Goal: Navigation & Orientation: Find specific page/section

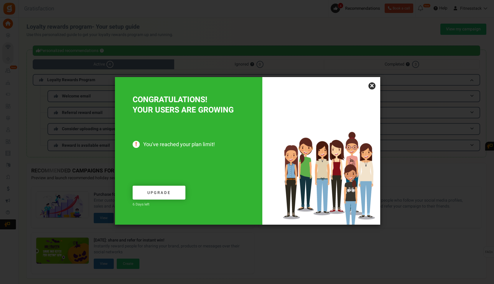
click at [372, 86] on link "×" at bounding box center [372, 85] width 7 height 7
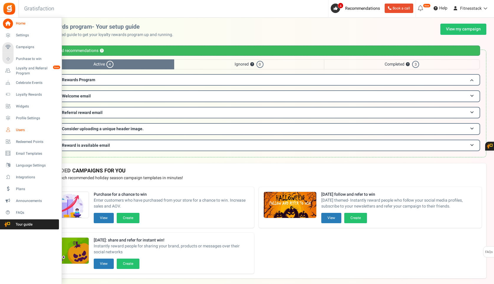
click at [18, 127] on span "Users" at bounding box center [36, 129] width 41 height 5
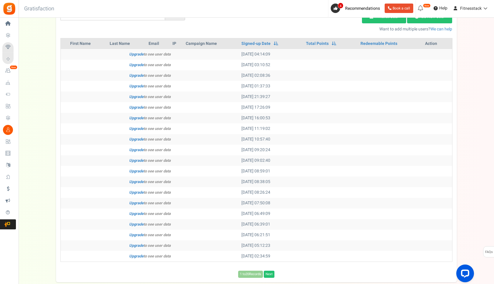
scroll to position [120, 0]
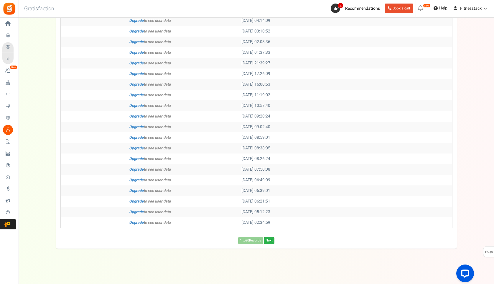
click at [270, 238] on link "Next" at bounding box center [269, 240] width 11 height 7
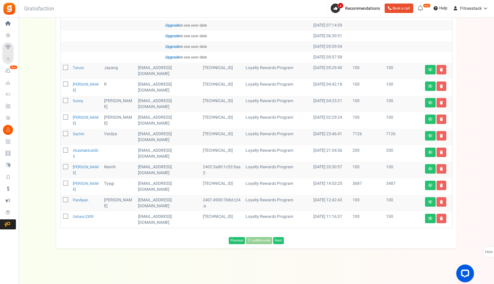
scroll to position [244, 0]
click at [277, 241] on link "Next" at bounding box center [278, 240] width 11 height 7
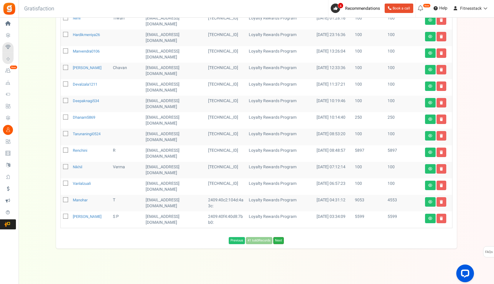
click at [279, 240] on link "Next" at bounding box center [278, 240] width 11 height 7
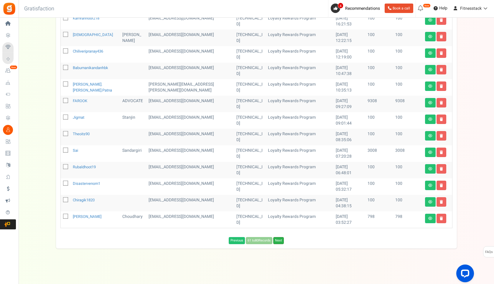
click at [278, 240] on link "Next" at bounding box center [278, 240] width 11 height 7
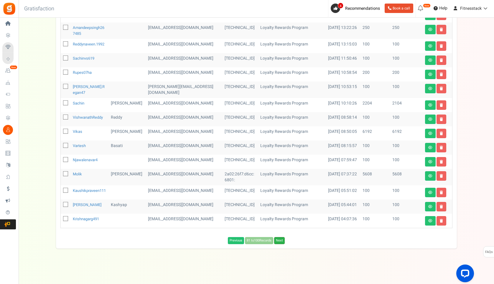
click at [282, 240] on link "Next" at bounding box center [279, 240] width 11 height 7
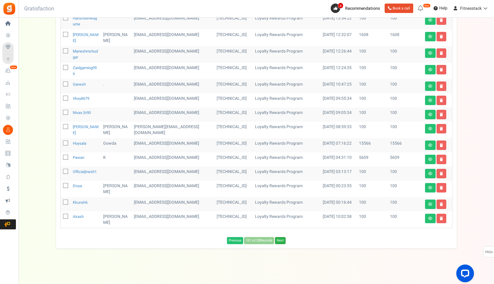
click at [278, 242] on link "Next" at bounding box center [280, 240] width 11 height 7
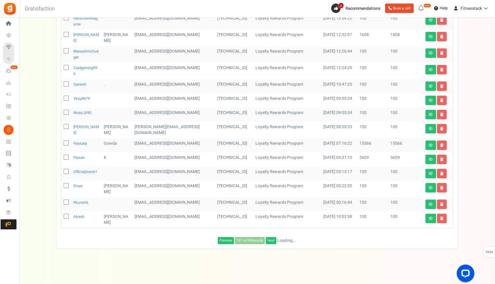
scroll to position [0, 0]
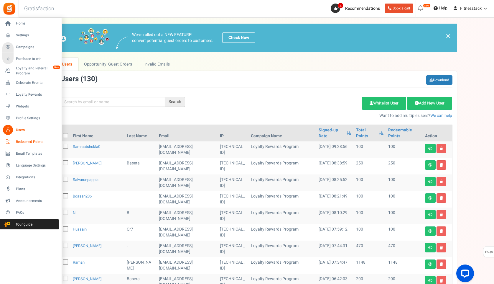
click at [39, 141] on span "Redeemed Points" at bounding box center [36, 141] width 41 height 5
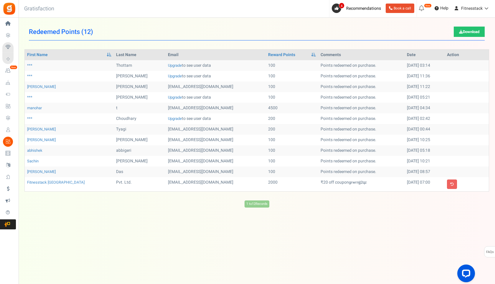
click at [324, 37] on h1 "Redeemed Points ( 12 ) Download" at bounding box center [257, 32] width 456 height 17
click at [332, 11] on span "4" at bounding box center [336, 8] width 9 height 9
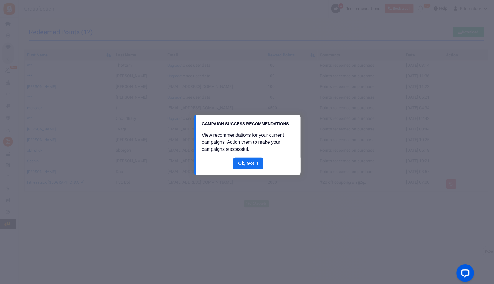
scroll to position [8, 0]
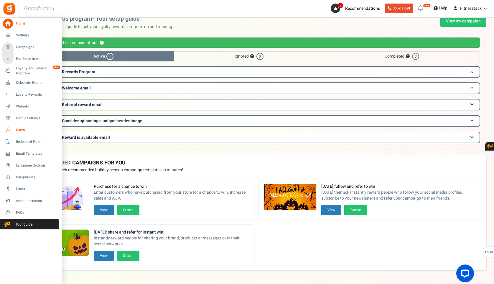
click at [18, 131] on span "Users" at bounding box center [36, 129] width 41 height 5
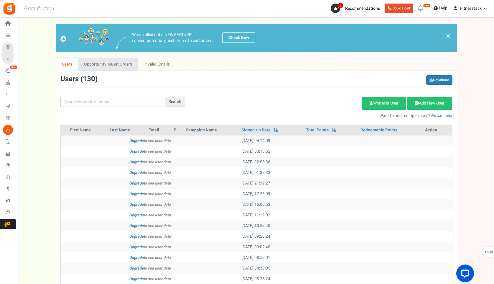
click at [96, 68] on link "Opportunity: Guest Orders" at bounding box center [108, 63] width 60 height 13
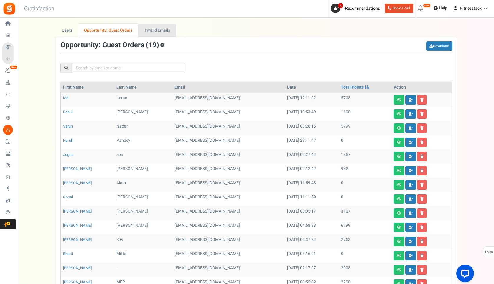
click at [155, 28] on link "Invalid Emails" at bounding box center [157, 30] width 37 height 13
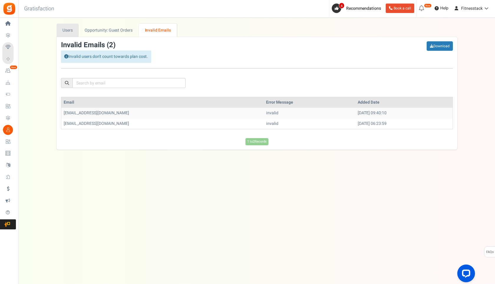
click at [64, 31] on link "Users" at bounding box center [68, 30] width 22 height 13
